Goal: Information Seeking & Learning: Learn about a topic

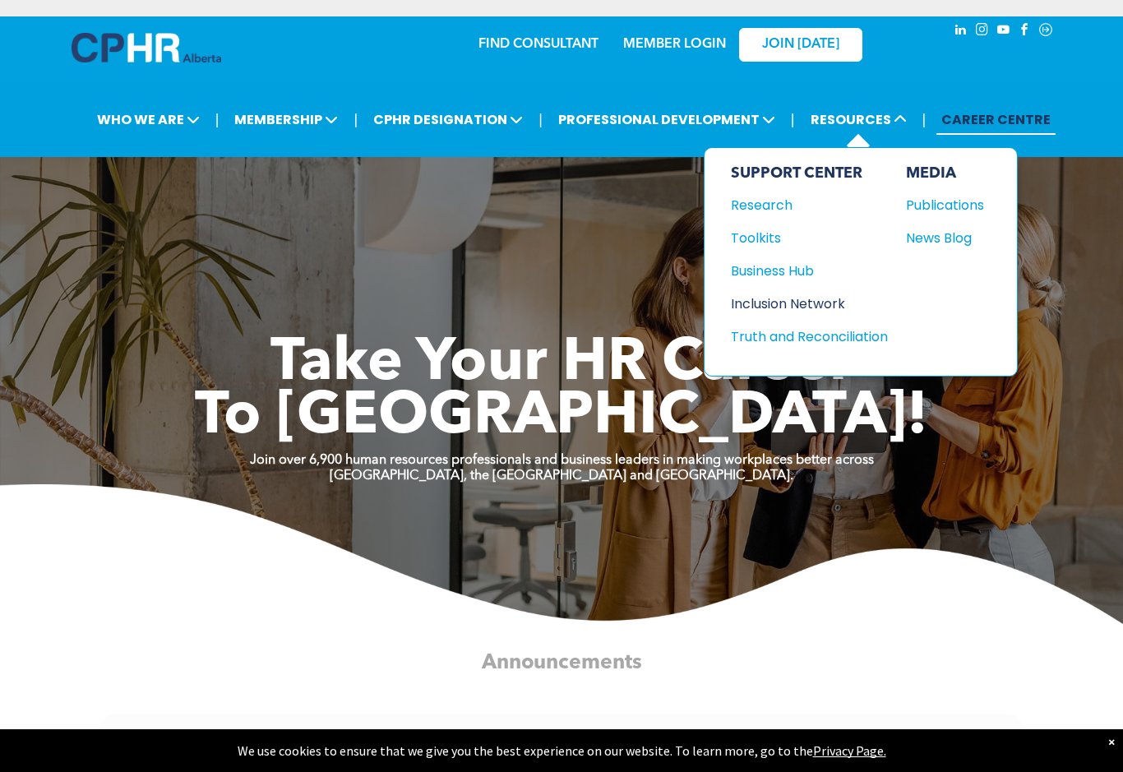
click at [806, 310] on div "Inclusion Network" at bounding box center [801, 303] width 141 height 21
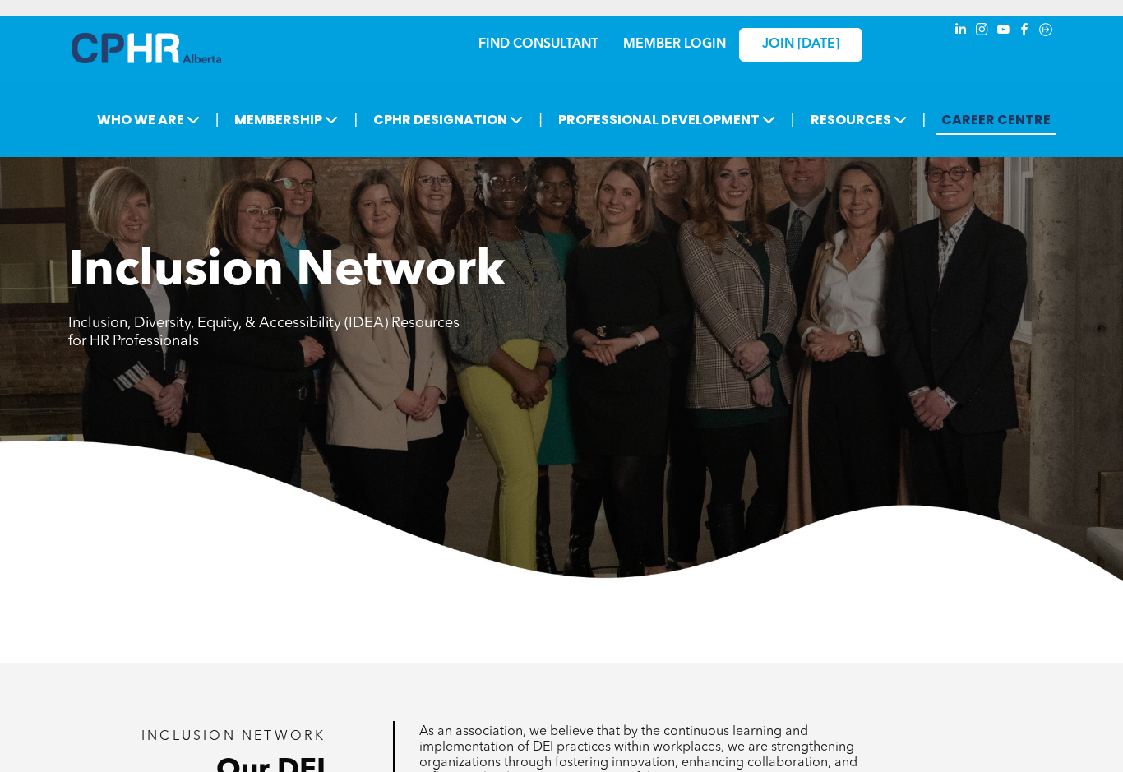
click at [995, 123] on link "CAREER CENTRE" at bounding box center [995, 119] width 119 height 30
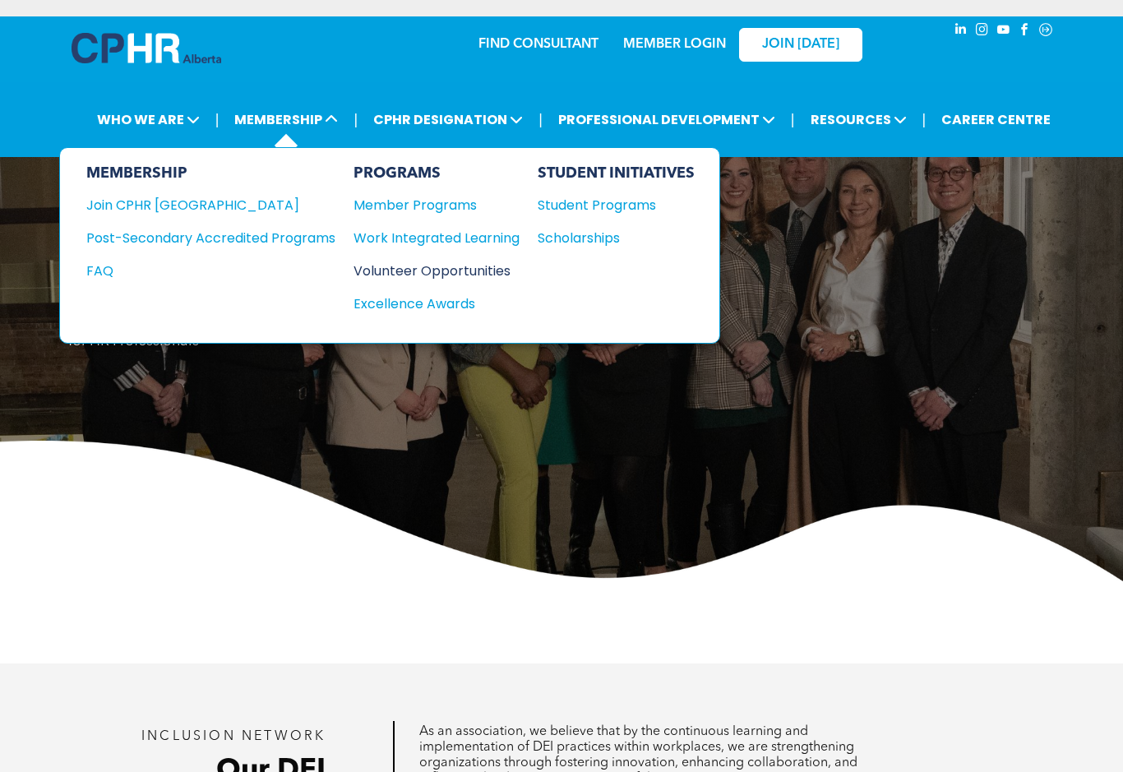
click at [418, 275] on div "Volunteer Opportunities" at bounding box center [428, 271] width 150 height 21
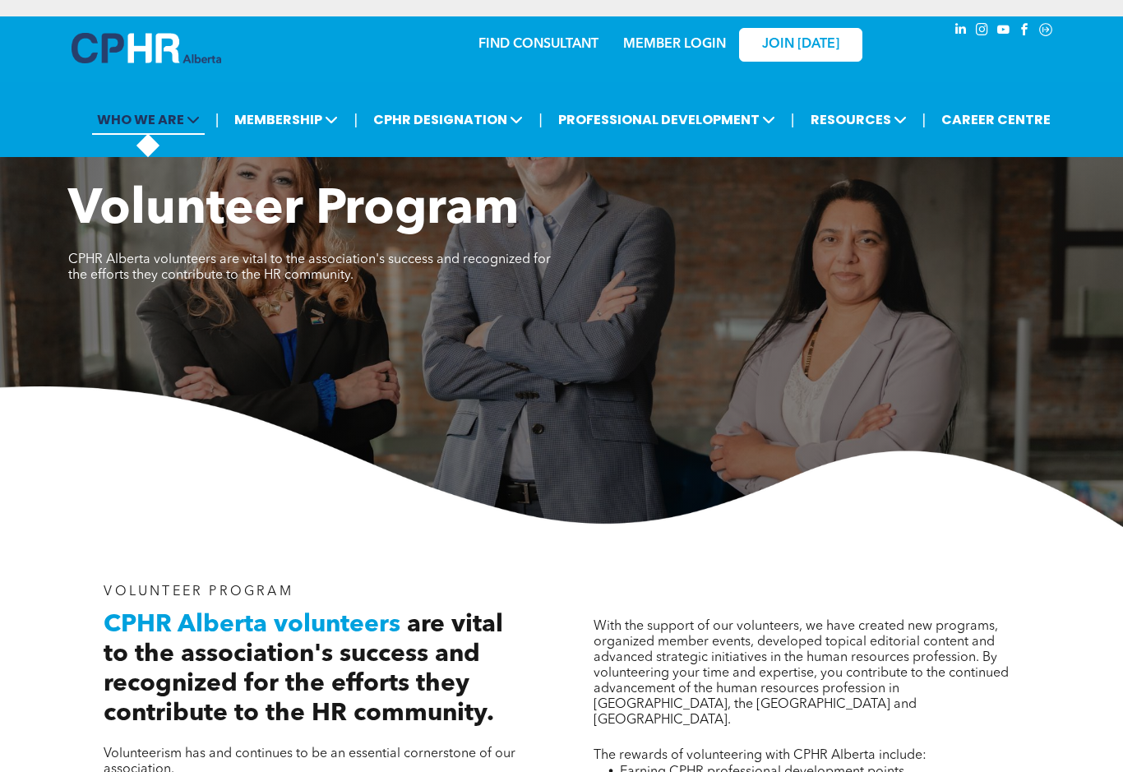
click at [150, 127] on span "WHO WE ARE" at bounding box center [148, 119] width 113 height 30
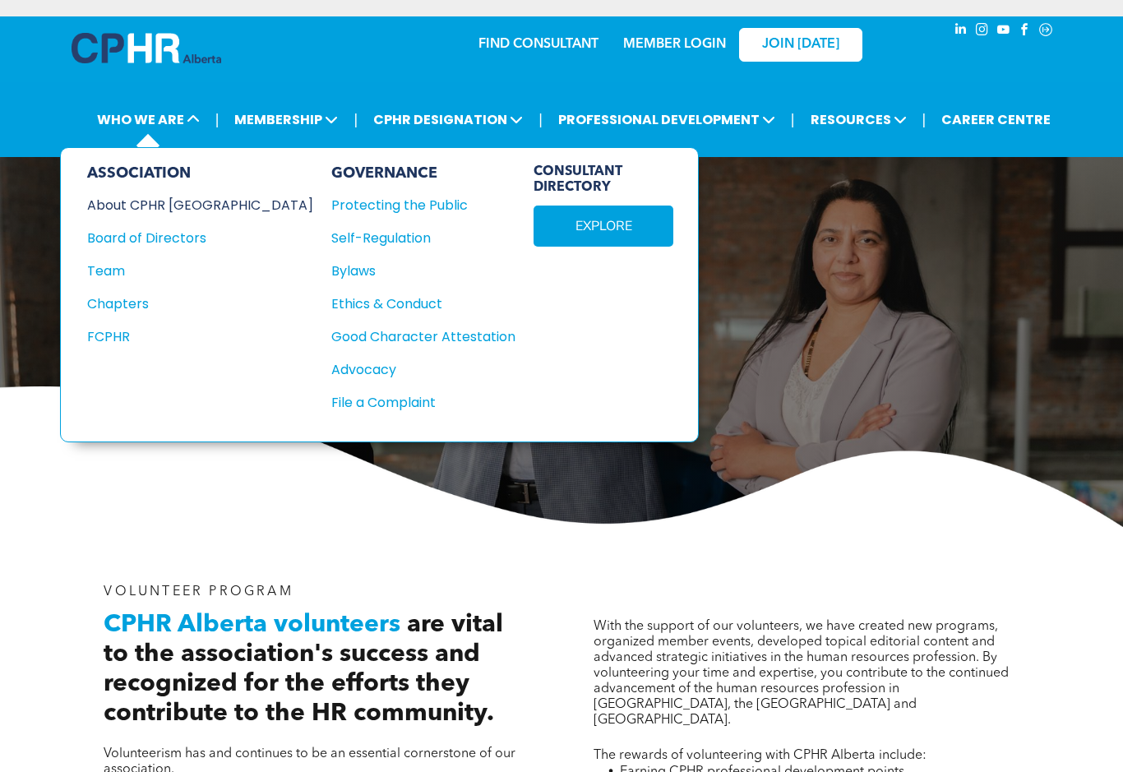
click at [171, 213] on div "About CPHR [GEOGRAPHIC_DATA]" at bounding box center [189, 205] width 204 height 21
click at [284, 502] on img at bounding box center [561, 456] width 1123 height 141
click at [287, 112] on span "MEMBERSHIP" at bounding box center [285, 119] width 113 height 30
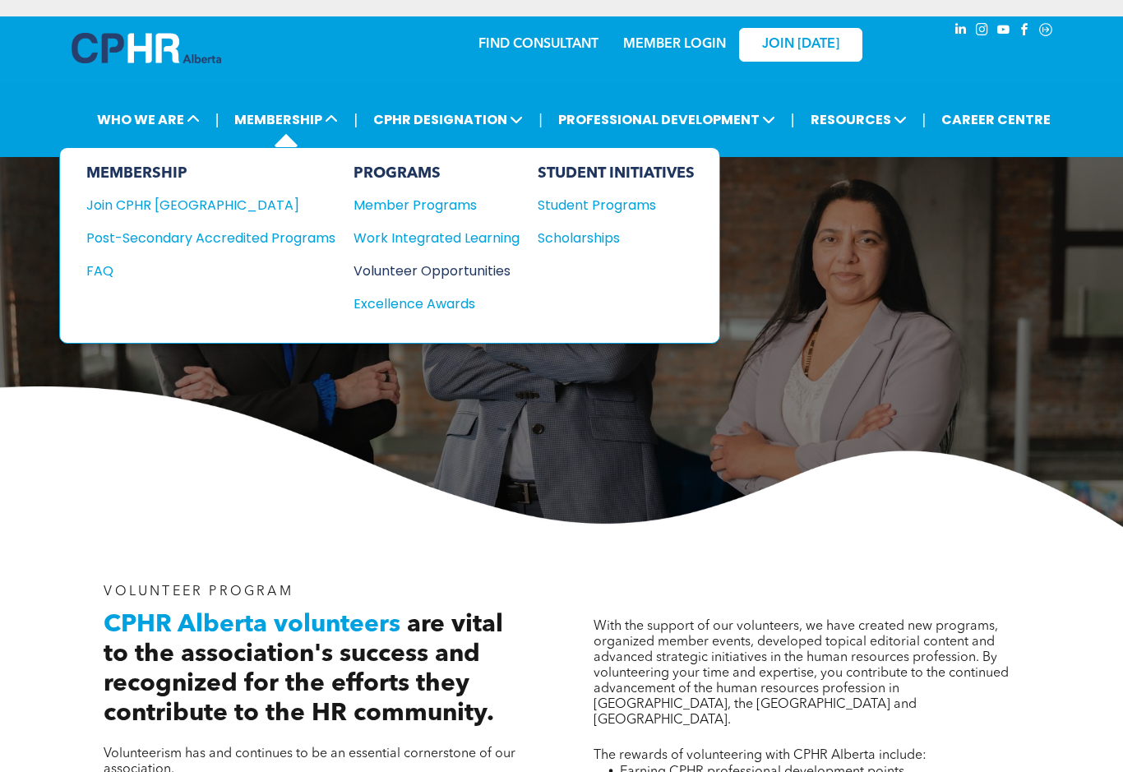
click at [406, 276] on div "Volunteer Opportunities" at bounding box center [428, 271] width 150 height 21
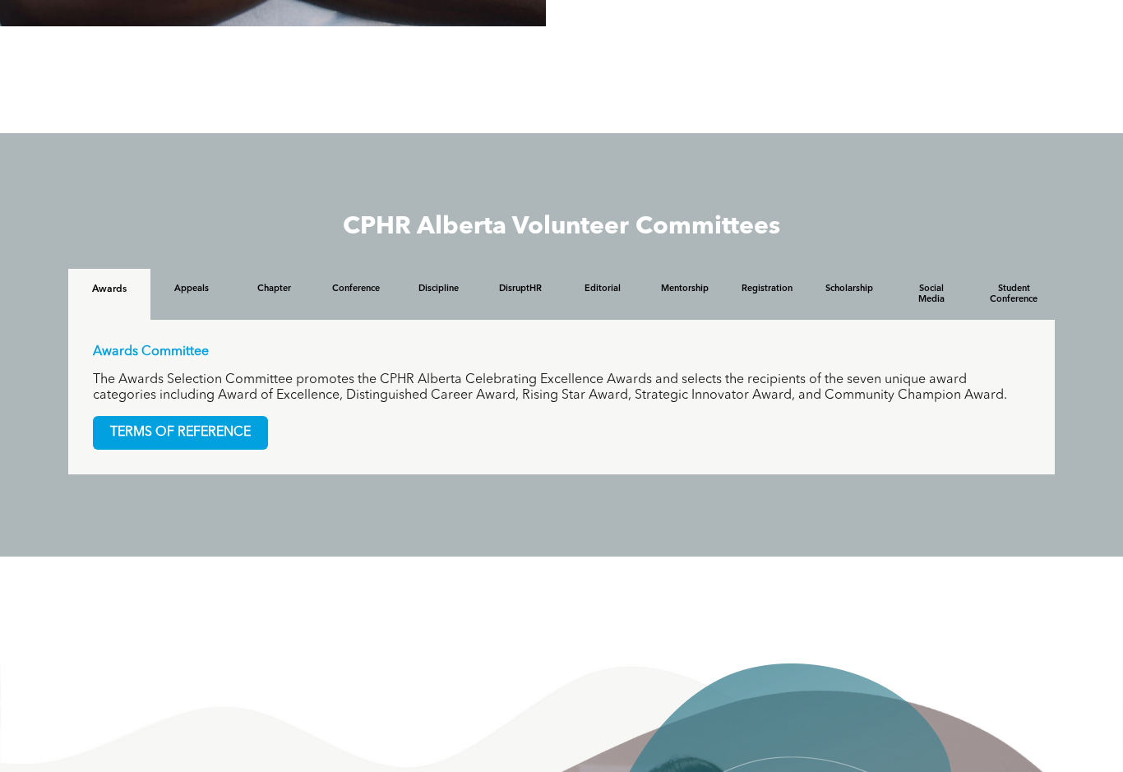
scroll to position [1446, 0]
click at [192, 295] on h4 "Appeals" at bounding box center [191, 290] width 53 height 12
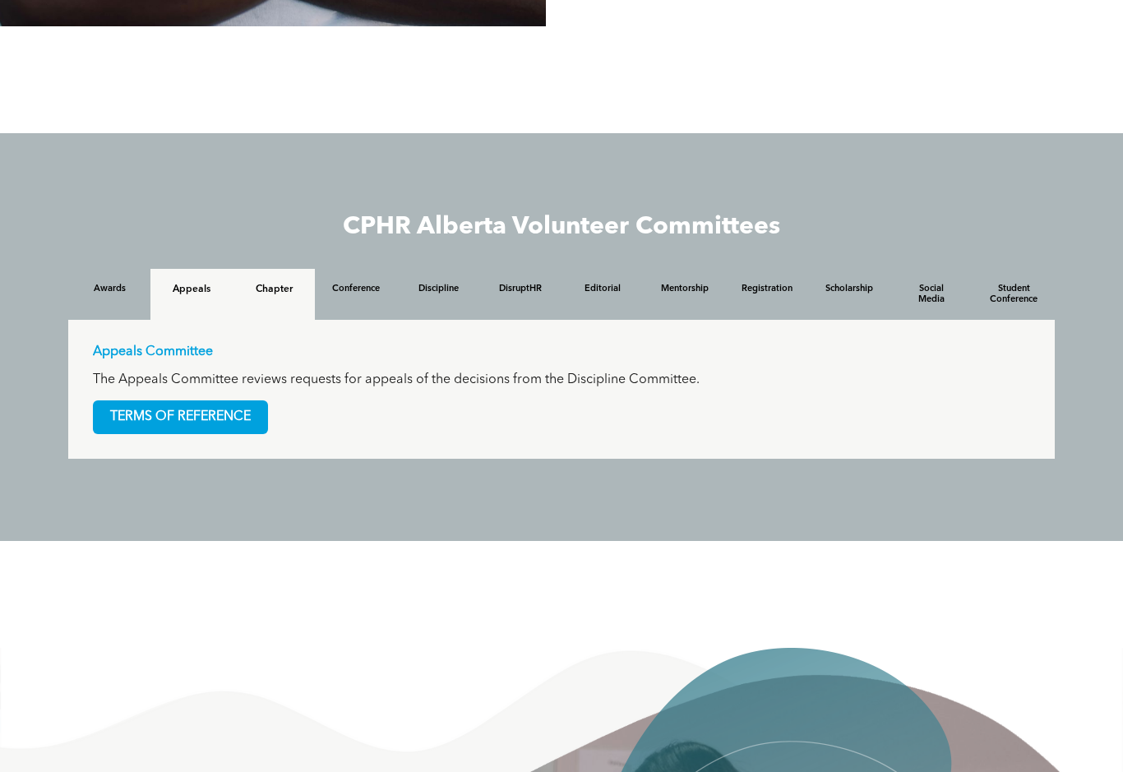
click at [283, 295] on h4 "Chapter" at bounding box center [273, 290] width 53 height 12
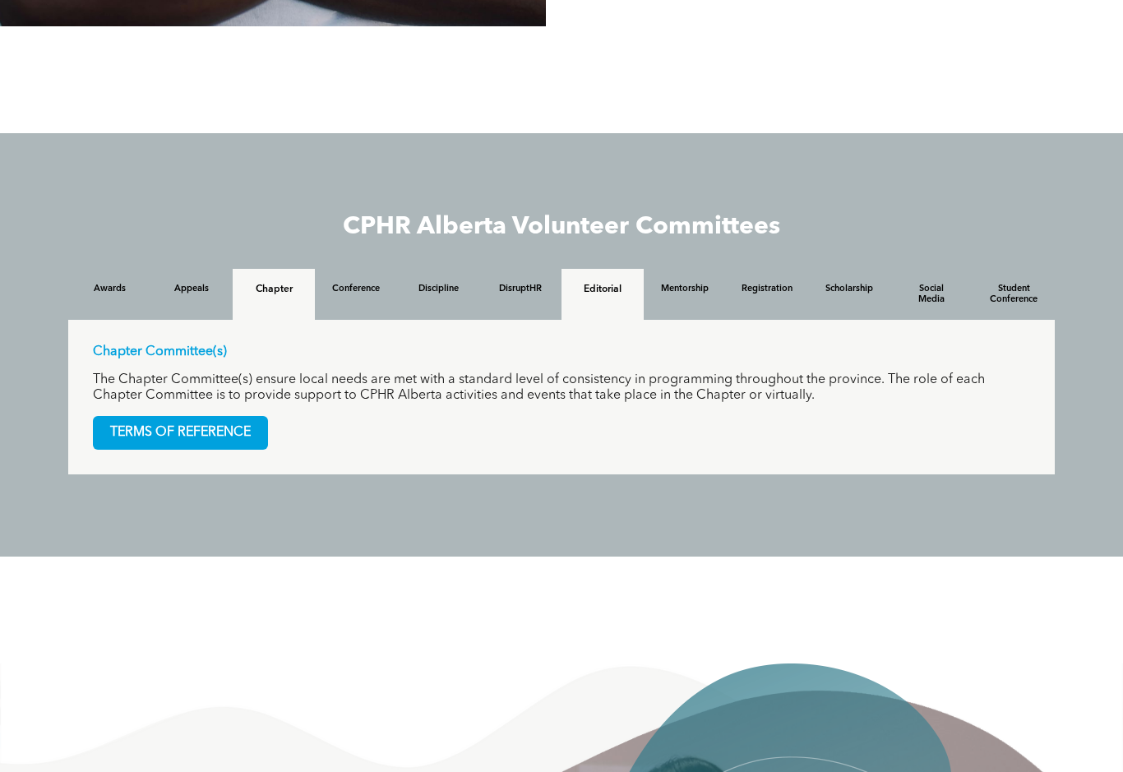
click at [586, 295] on h4 "Editorial" at bounding box center [602, 290] width 53 height 12
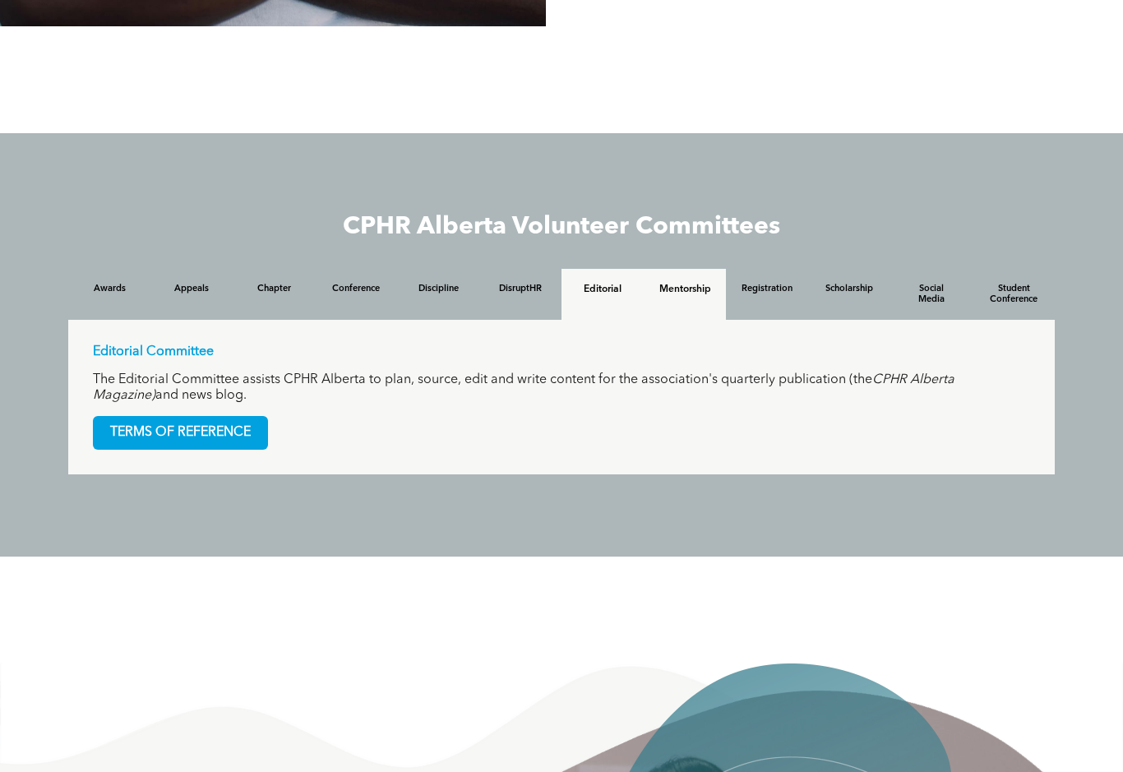
click at [679, 295] on h4 "Mentorship" at bounding box center [684, 290] width 53 height 12
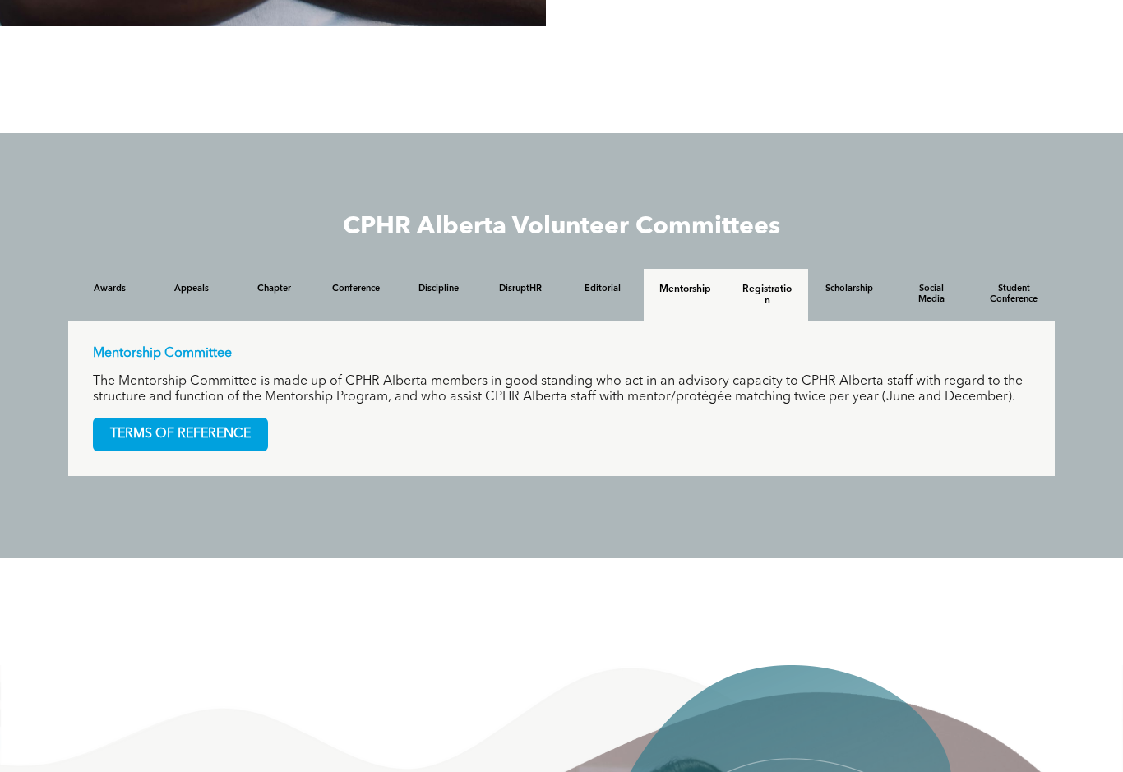
click at [744, 307] on h4 "Registration" at bounding box center [767, 295] width 53 height 23
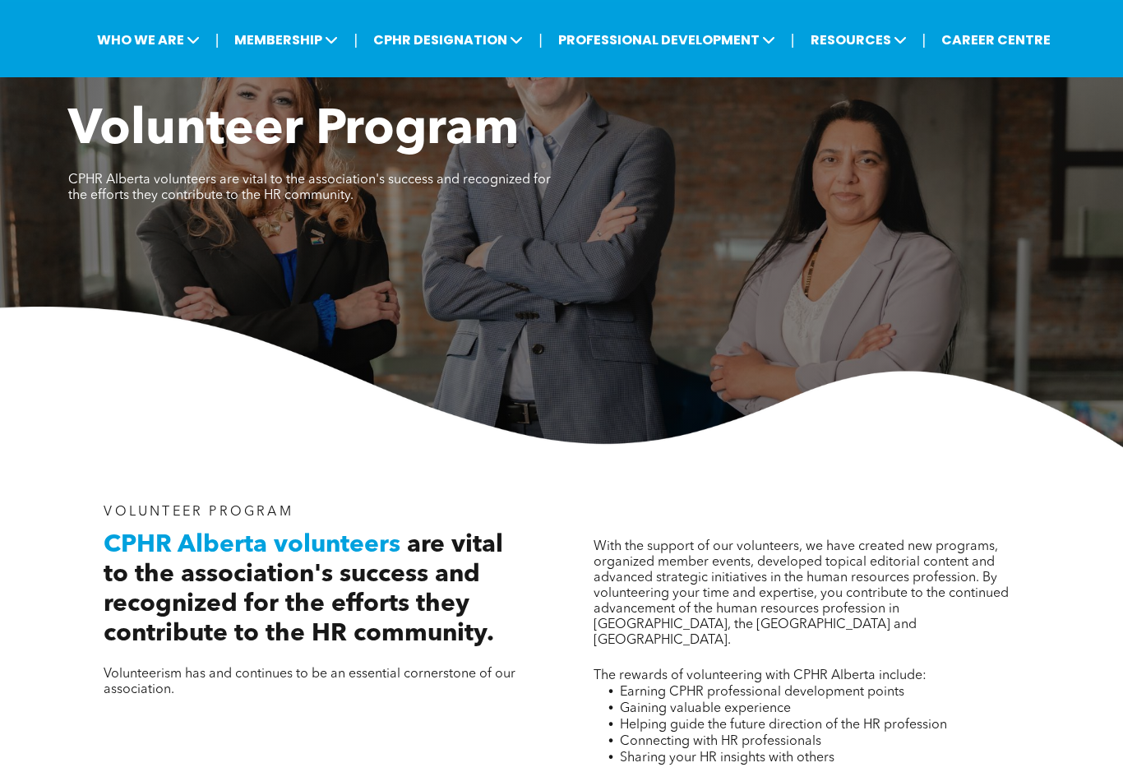
scroll to position [0, 0]
